Goal: Task Accomplishment & Management: Use online tool/utility

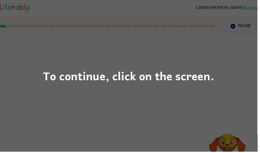
click at [163, 21] on div "To continue, click on the screen." at bounding box center [130, 76] width 260 height 153
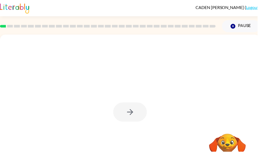
click at [138, 114] on div at bounding box center [131, 113] width 34 height 19
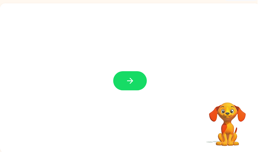
scroll to position [32, 0]
click at [129, 82] on icon "button" at bounding box center [131, 81] width 9 height 9
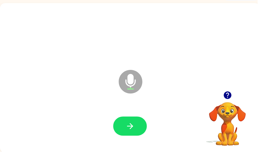
click at [128, 126] on icon "button" at bounding box center [131, 127] width 9 height 9
click at [140, 127] on button "button" at bounding box center [131, 127] width 34 height 19
click at [135, 131] on icon "button" at bounding box center [131, 127] width 9 height 9
click at [131, 125] on icon "button" at bounding box center [131, 128] width 6 height 6
click at [142, 133] on button "button" at bounding box center [131, 127] width 34 height 19
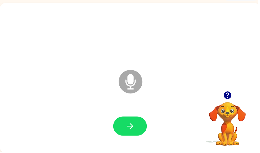
click at [137, 124] on button "button" at bounding box center [131, 127] width 34 height 19
click at [136, 128] on button "button" at bounding box center [131, 127] width 34 height 19
click at [130, 129] on icon "button" at bounding box center [131, 127] width 9 height 9
click at [132, 128] on icon "button" at bounding box center [131, 127] width 9 height 9
click at [131, 130] on icon "button" at bounding box center [131, 127] width 9 height 9
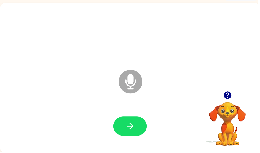
click at [135, 132] on button "button" at bounding box center [131, 127] width 34 height 19
click at [137, 126] on button "button" at bounding box center [131, 127] width 34 height 19
click at [129, 128] on icon "button" at bounding box center [131, 127] width 9 height 9
click at [132, 131] on icon "button" at bounding box center [131, 127] width 9 height 9
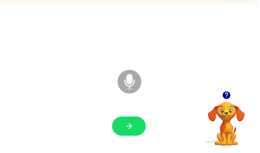
click at [135, 123] on button "button" at bounding box center [130, 127] width 34 height 19
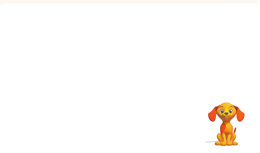
scroll to position [32, 0]
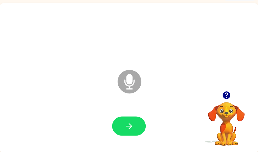
click at [229, 95] on icon "button" at bounding box center [228, 96] width 9 height 9
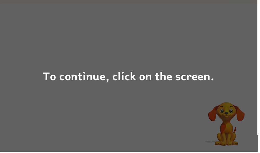
click at [98, 87] on div "To continue, click on the screen." at bounding box center [130, 76] width 260 height 153
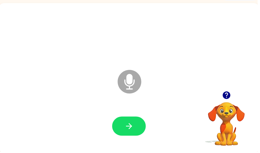
click at [140, 128] on button "button" at bounding box center [130, 127] width 34 height 19
click at [129, 127] on icon "button" at bounding box center [130, 127] width 9 height 9
click at [122, 131] on button "button" at bounding box center [130, 127] width 34 height 19
click at [191, 8] on div "Microphone The Microphone is here when it is your turn to talk" at bounding box center [130, 78] width 262 height 151
click at [123, 130] on button "button" at bounding box center [130, 127] width 34 height 19
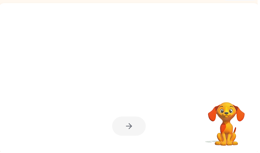
click at [197, 8] on div at bounding box center [130, 78] width 262 height 151
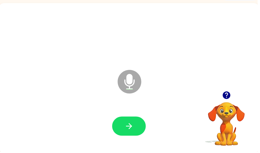
click at [126, 128] on icon "button" at bounding box center [130, 127] width 9 height 9
click at [129, 134] on button "button" at bounding box center [130, 127] width 34 height 19
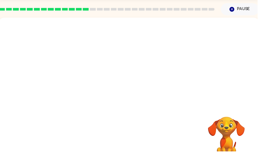
scroll to position [17, 0]
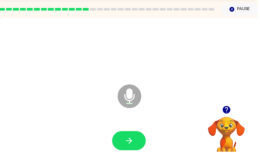
click at [231, 108] on icon "button" at bounding box center [228, 110] width 9 height 9
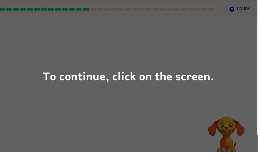
click at [208, 83] on div "To continue, click on the screen." at bounding box center [129, 77] width 173 height 18
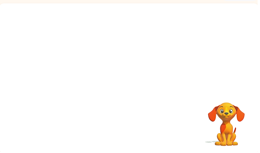
scroll to position [32, 0]
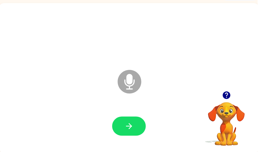
click at [138, 128] on button "button" at bounding box center [130, 127] width 34 height 19
click at [132, 121] on button "button" at bounding box center [130, 127] width 34 height 19
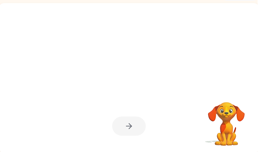
click at [59, 85] on div at bounding box center [130, 78] width 262 height 151
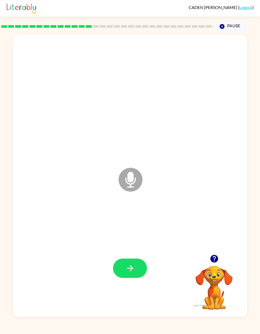
scroll to position [0, 0]
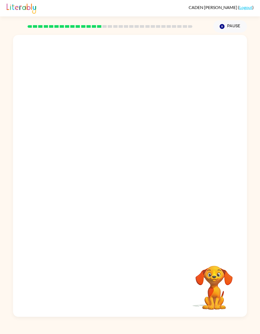
click at [132, 153] on div at bounding box center [129, 268] width 223 height 87
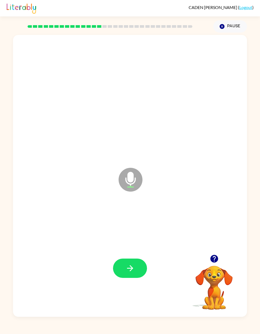
click at [126, 153] on icon "button" at bounding box center [129, 268] width 9 height 9
click at [127, 153] on icon "button" at bounding box center [129, 268] width 9 height 9
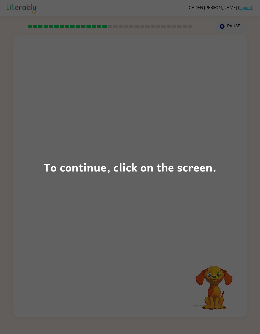
click at [214, 153] on div "To continue, click on the screen." at bounding box center [130, 167] width 260 height 334
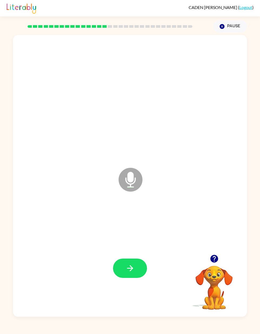
click at [136, 153] on button "button" at bounding box center [130, 268] width 34 height 19
click at [126, 153] on icon "button" at bounding box center [129, 268] width 9 height 9
click at [135, 153] on button "button" at bounding box center [130, 268] width 34 height 19
click at [136, 153] on button "button" at bounding box center [130, 268] width 34 height 19
click at [134, 153] on icon "button" at bounding box center [129, 268] width 9 height 9
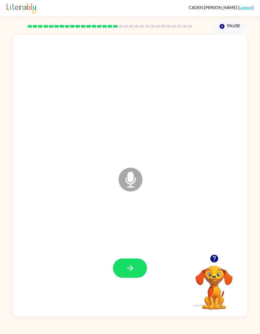
scroll to position [25, 0]
click at [136, 153] on button "button" at bounding box center [130, 268] width 34 height 19
click at [142, 153] on div at bounding box center [130, 268] width 34 height 19
click at [216, 153] on icon "button" at bounding box center [214, 259] width 8 height 8
click at [146, 153] on button "button" at bounding box center [130, 268] width 34 height 19
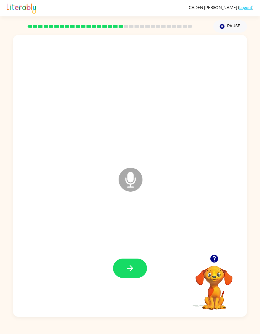
click at [141, 153] on button "button" at bounding box center [130, 268] width 34 height 19
click at [125, 153] on button "button" at bounding box center [130, 268] width 34 height 19
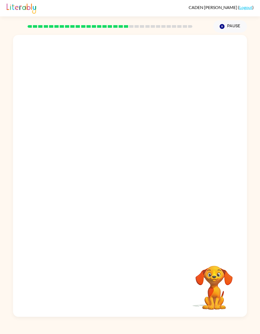
click at [0, 148] on div "Your browser must support playing .mp4 files to use Literably. Please try using…" at bounding box center [130, 175] width 260 height 285
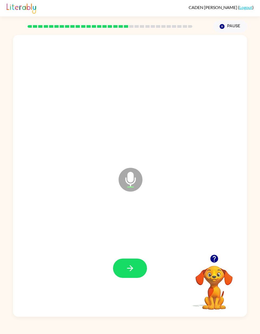
click at [137, 153] on button "button" at bounding box center [130, 268] width 34 height 19
click at [140, 153] on button "button" at bounding box center [130, 268] width 34 height 19
click at [141, 153] on button "button" at bounding box center [130, 268] width 34 height 19
click at [126, 153] on button "button" at bounding box center [130, 268] width 34 height 19
click at [128, 153] on icon "button" at bounding box center [129, 268] width 9 height 9
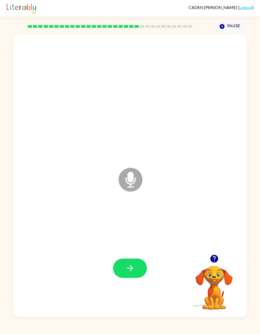
click at [131, 153] on icon "button" at bounding box center [129, 268] width 9 height 9
click at [129, 153] on icon "button" at bounding box center [129, 268] width 9 height 9
click at [123, 153] on button "button" at bounding box center [130, 268] width 34 height 19
click at [118, 153] on button "button" at bounding box center [130, 268] width 34 height 19
click at [131, 153] on div at bounding box center [129, 268] width 223 height 87
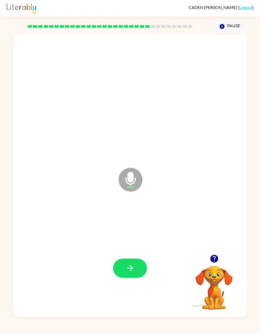
click at [124, 153] on button "button" at bounding box center [130, 268] width 34 height 19
click at [131, 153] on icon "button" at bounding box center [129, 268] width 9 height 9
click at [119, 153] on button "button" at bounding box center [130, 268] width 34 height 19
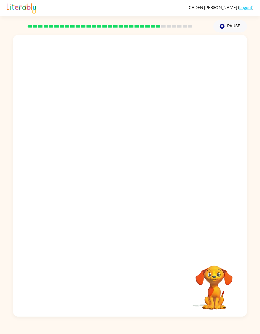
scroll to position [16, 0]
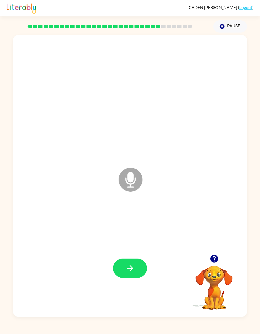
click at [139, 153] on button "button" at bounding box center [130, 268] width 34 height 19
click at [129, 153] on button "button" at bounding box center [130, 268] width 34 height 19
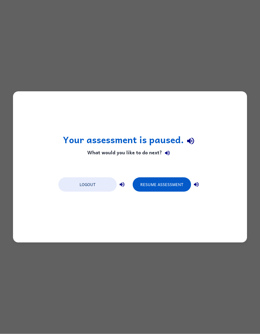
scroll to position [0, 0]
click at [165, 153] on button "Resume Assessment" at bounding box center [161, 185] width 58 height 14
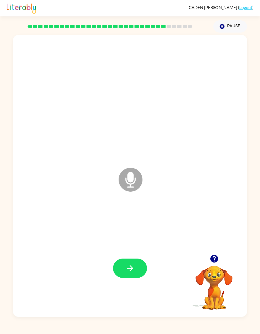
click at [134, 153] on button "button" at bounding box center [130, 268] width 34 height 19
click at [130, 153] on button "button" at bounding box center [130, 268] width 34 height 19
click at [135, 153] on button "button" at bounding box center [130, 268] width 34 height 19
click at [132, 153] on icon "button" at bounding box center [129, 268] width 9 height 9
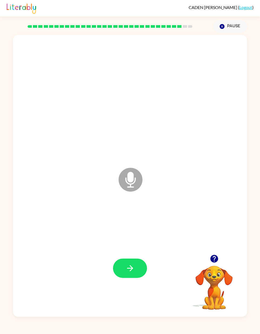
click at [132, 153] on icon "button" at bounding box center [129, 268] width 9 height 9
click at [128, 153] on button "button" at bounding box center [130, 268] width 34 height 19
click at [130, 153] on icon "button" at bounding box center [129, 268] width 9 height 9
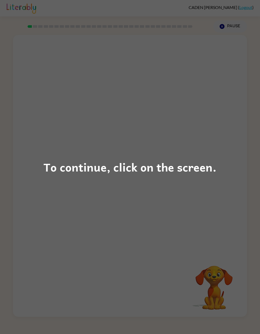
click at [177, 158] on div "To continue, click on the screen." at bounding box center [129, 167] width 173 height 18
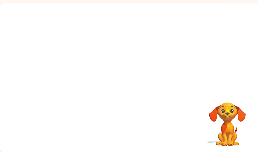
scroll to position [32, 0]
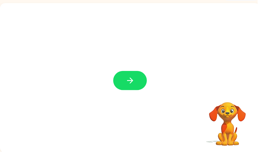
click at [132, 91] on button "button" at bounding box center [131, 81] width 34 height 19
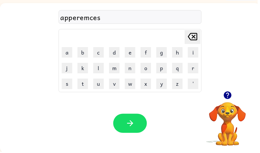
click at [92, 17] on div "apperemces" at bounding box center [131, 17] width 141 height 11
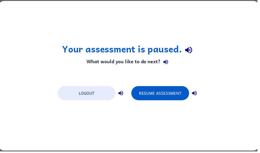
scroll to position [0, 0]
